Goal: Contribute content

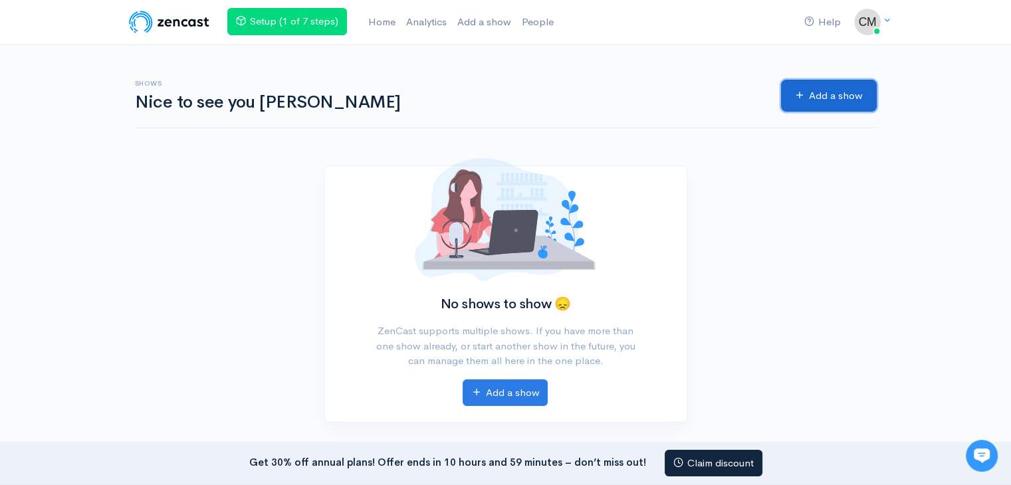
click at [833, 94] on link "Add a show" at bounding box center [829, 96] width 96 height 33
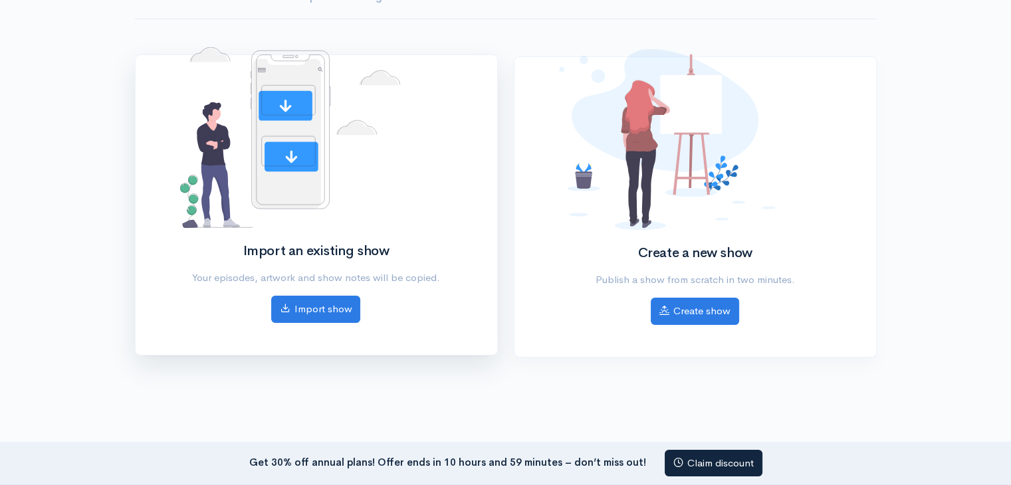
scroll to position [133, 0]
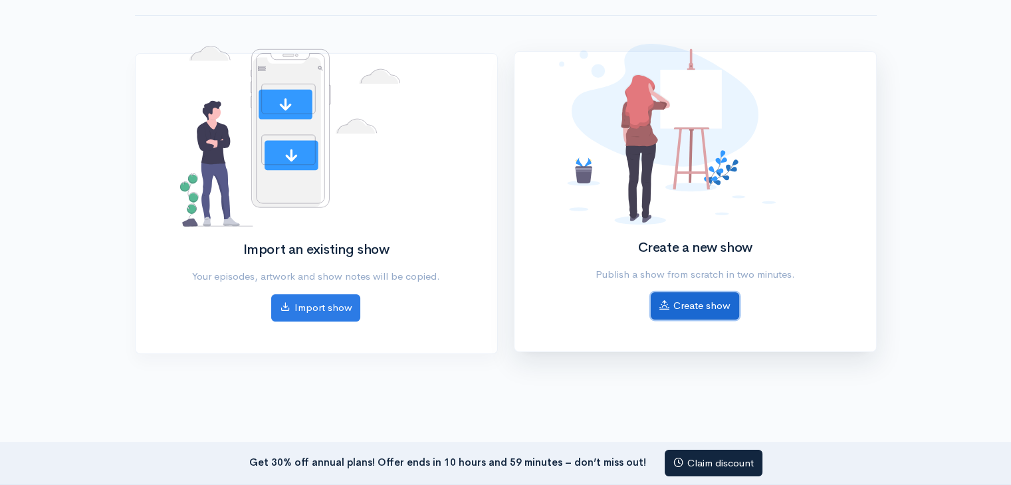
click at [691, 302] on link "Create show" at bounding box center [695, 305] width 88 height 27
